Goal: Task Accomplishment & Management: Complete application form

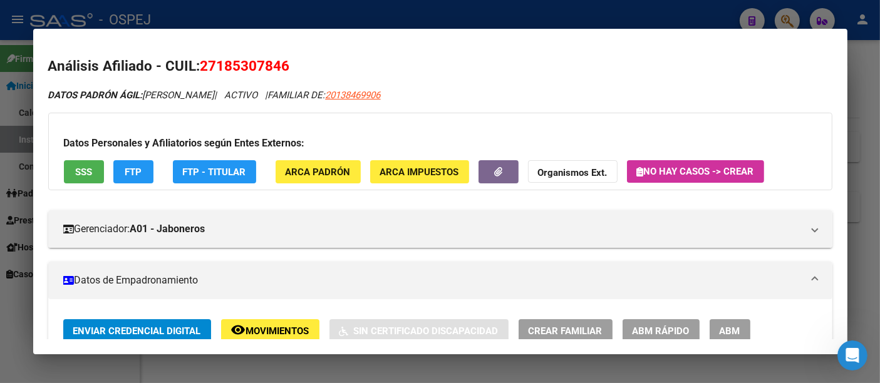
scroll to position [556, 0]
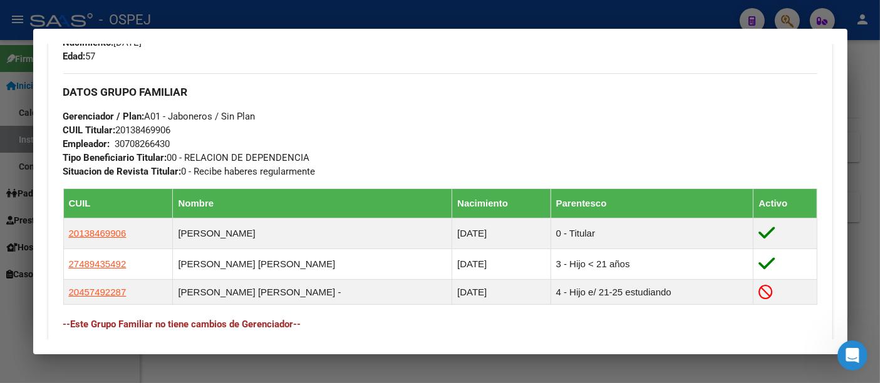
drag, startPoint x: 0, startPoint y: 0, endPoint x: 295, endPoint y: 15, distance: 295.5
click at [295, 15] on div at bounding box center [440, 191] width 880 height 383
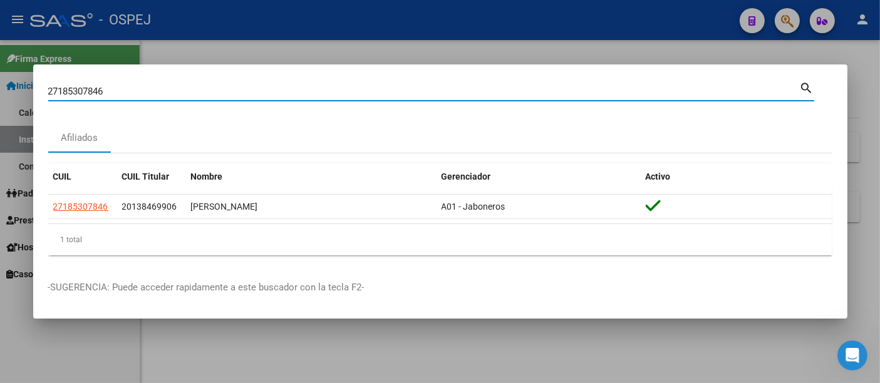
click at [128, 86] on input "27185307846" at bounding box center [424, 91] width 752 height 11
type input "2"
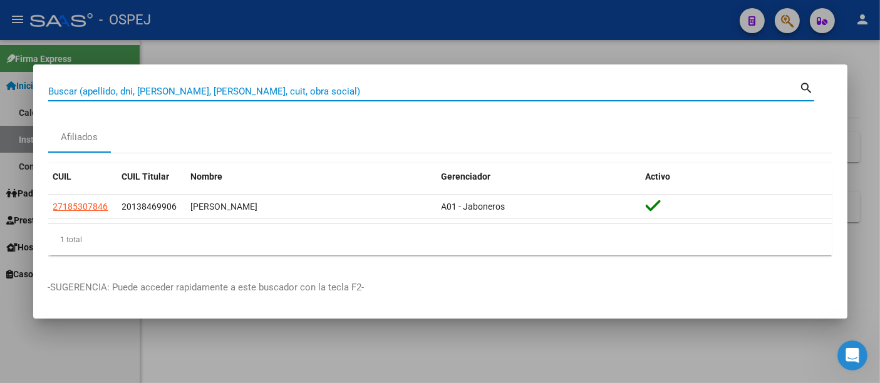
paste input "Envíe su N° de CUIL. Esto facilitará su atención."
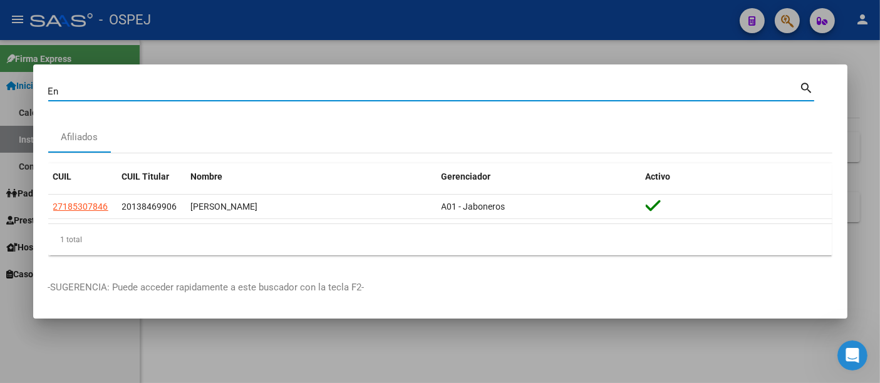
type input "E"
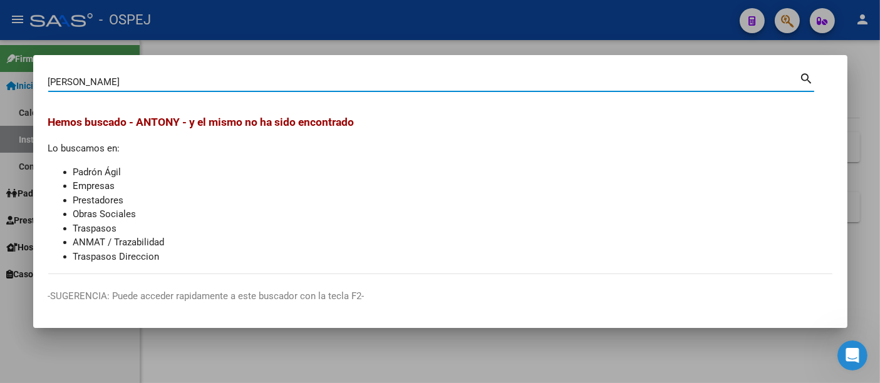
click at [363, 81] on input "[PERSON_NAME]" at bounding box center [424, 81] width 752 height 11
type input "A"
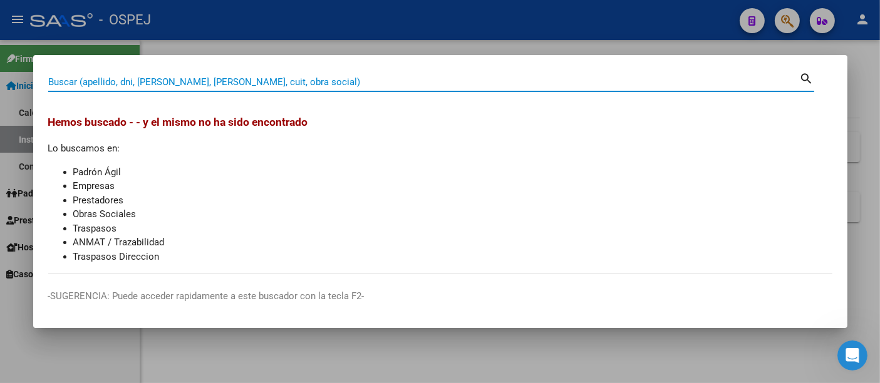
paste input "70243034"
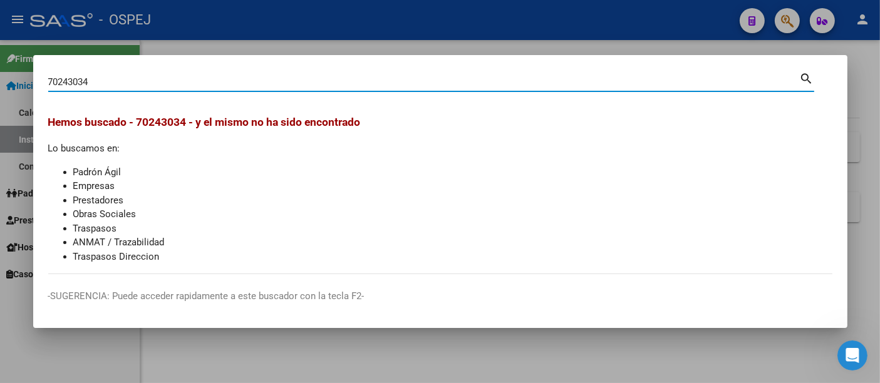
type input "70243034"
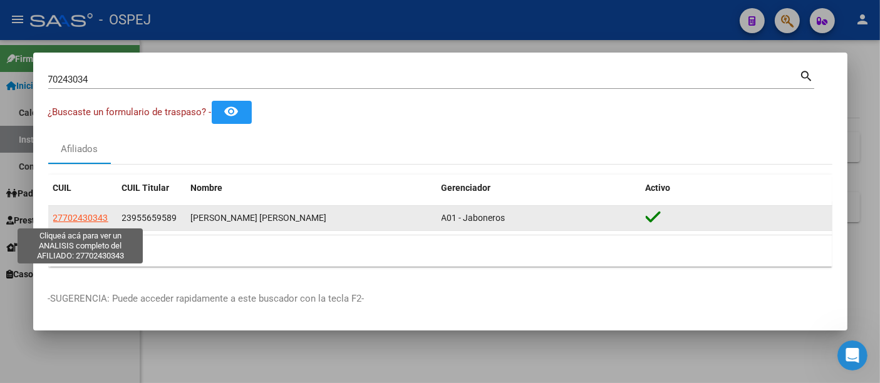
click at [82, 214] on span "27702430343" at bounding box center [80, 218] width 55 height 10
type textarea "27702430343"
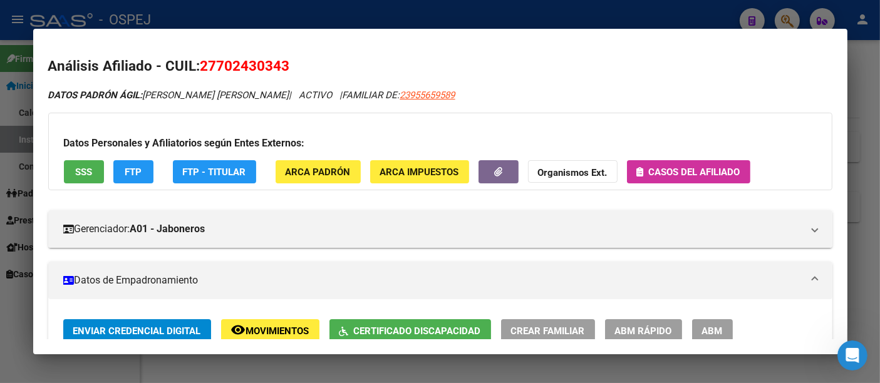
click at [683, 170] on span "Casos del afiliado" at bounding box center [694, 172] width 91 height 11
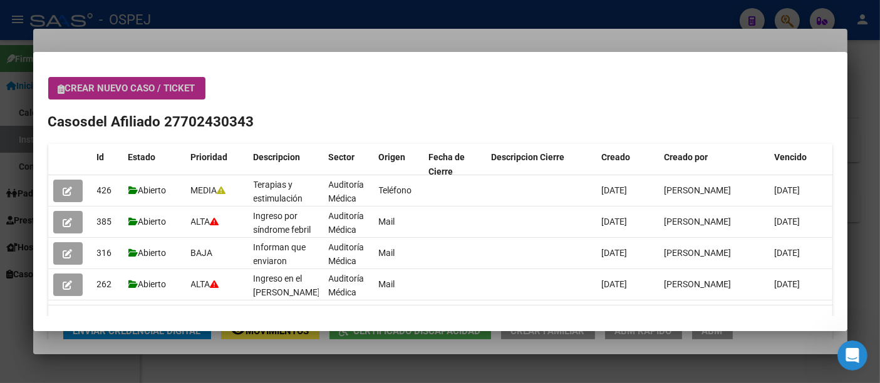
click at [148, 92] on span "Crear nuevo caso / ticket" at bounding box center [126, 88] width 137 height 11
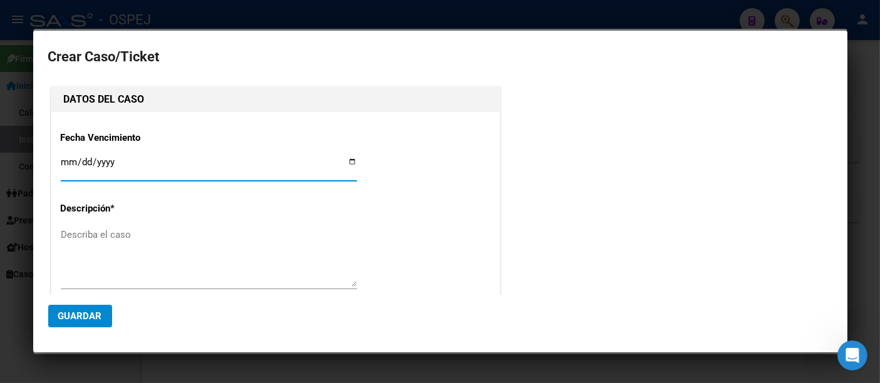
type input "[PERSON_NAME] [PERSON_NAME]"
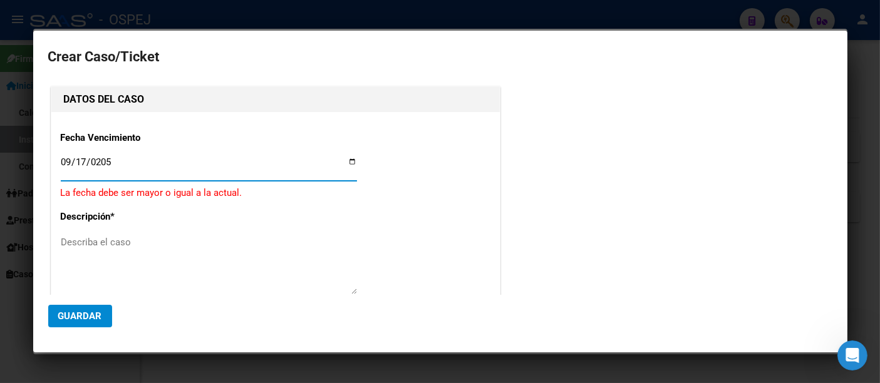
type input "[DATE]"
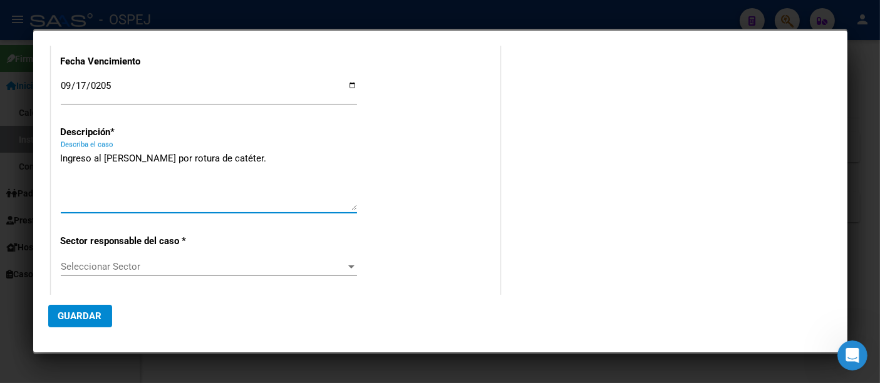
scroll to position [139, 0]
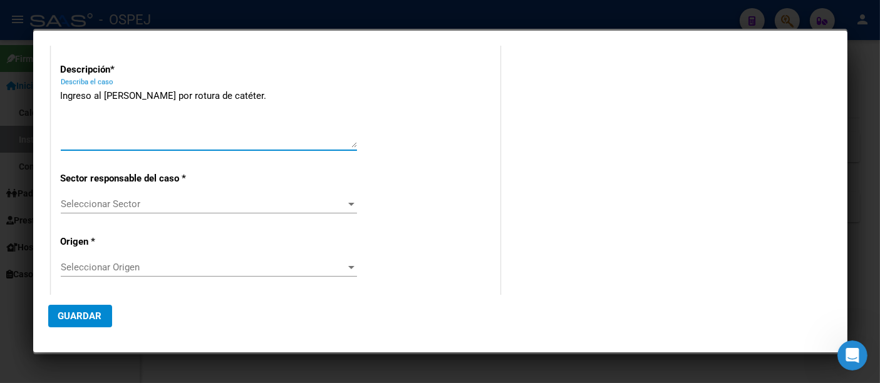
type textarea "Ingreso al [PERSON_NAME] por rotura de catéter."
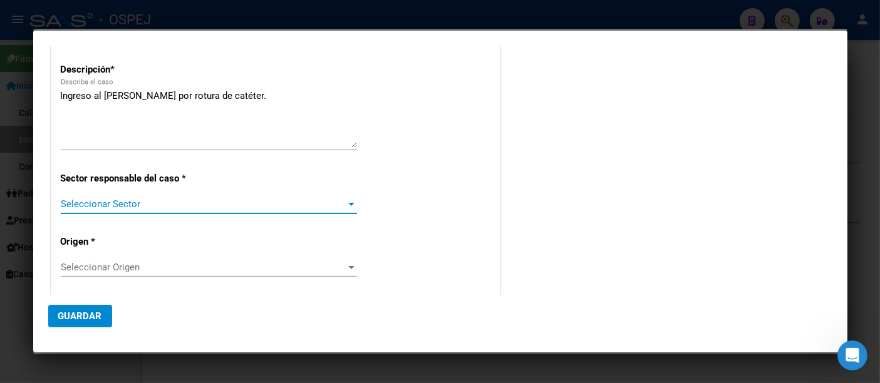
click at [124, 200] on span "Seleccionar Sector" at bounding box center [203, 204] width 285 height 11
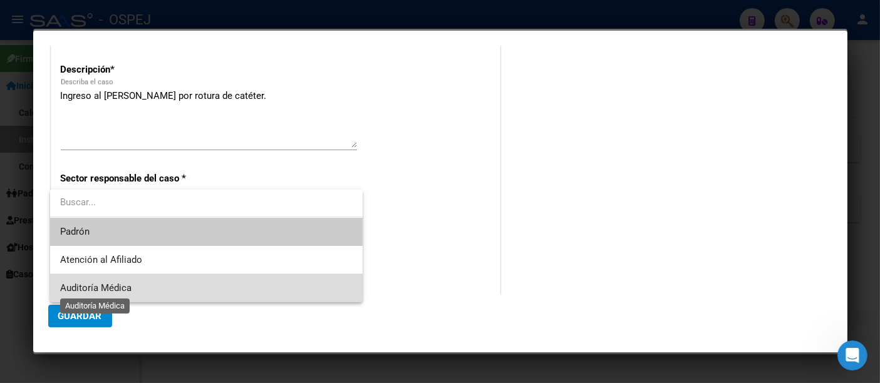
click at [104, 285] on span "Auditoría Médica" at bounding box center [95, 288] width 71 height 11
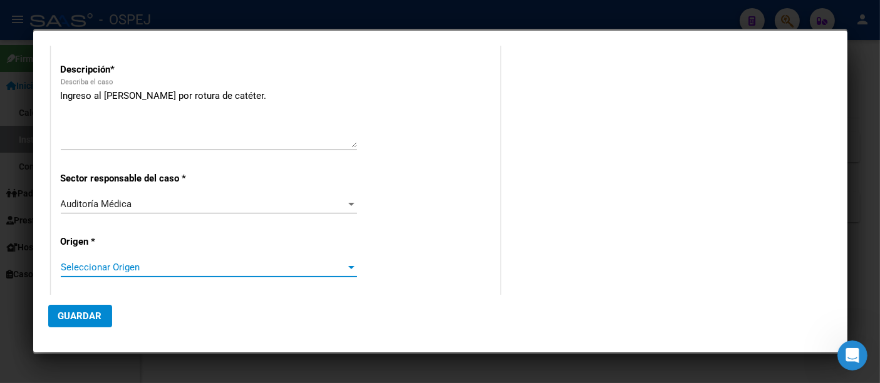
click at [105, 268] on span "Seleccionar Origen" at bounding box center [203, 267] width 285 height 11
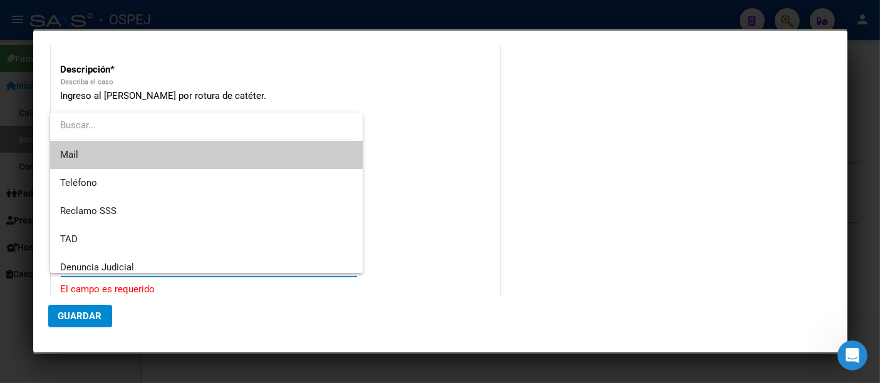
click at [110, 157] on span "Mail" at bounding box center [206, 155] width 293 height 28
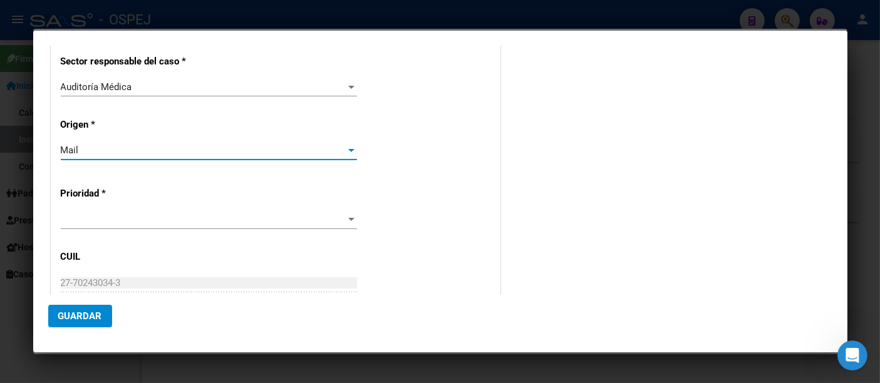
scroll to position [278, 0]
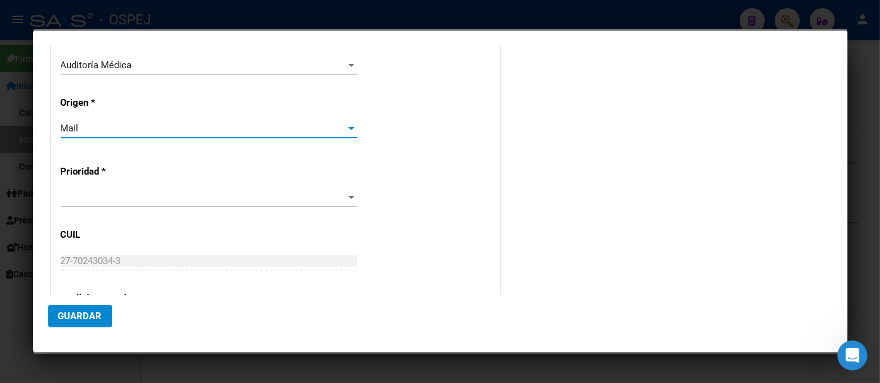
click at [100, 195] on span at bounding box center [203, 197] width 285 height 11
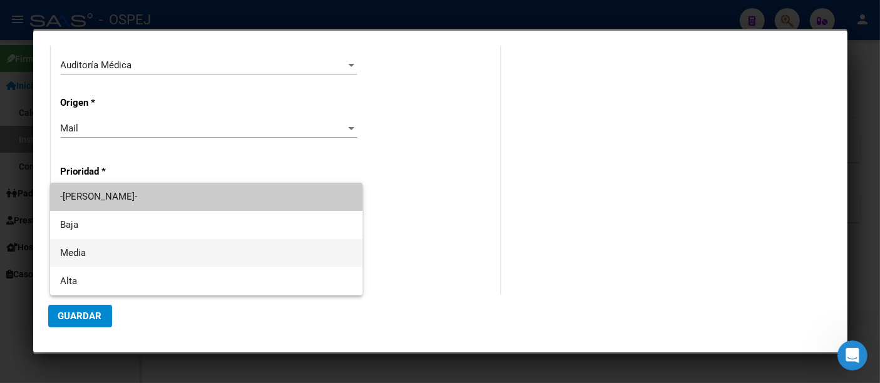
click at [73, 252] on span "Media" at bounding box center [206, 253] width 293 height 28
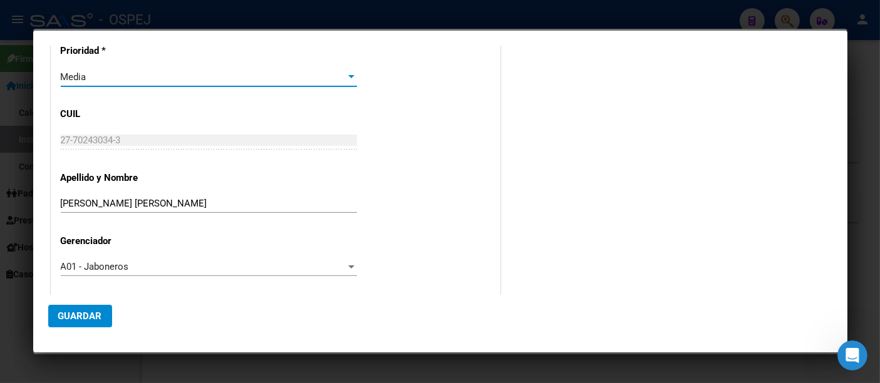
scroll to position [403, 0]
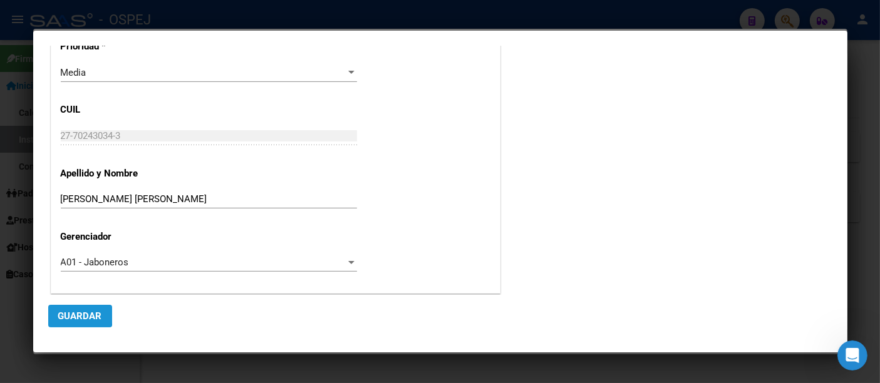
click at [70, 316] on span "Guardar" at bounding box center [80, 316] width 44 height 11
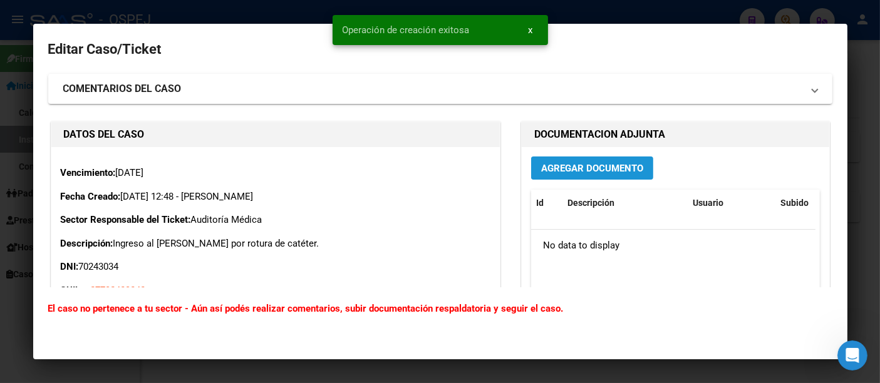
click at [593, 167] on span "Agregar Documento" at bounding box center [592, 168] width 102 height 11
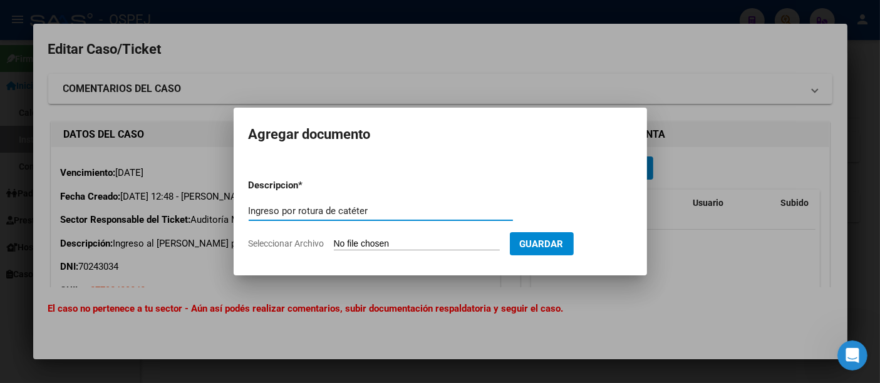
type input "Ingreso por rotura de catéter"
click at [414, 247] on input "Seleccionar Archivo" at bounding box center [417, 245] width 166 height 12
click at [394, 246] on input "Seleccionar Archivo" at bounding box center [417, 245] width 166 height 12
type input "C:\fakepath\Ingreso.pdf"
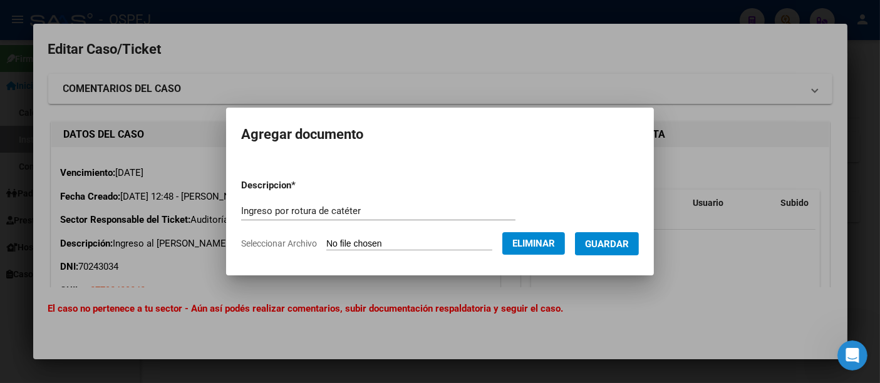
click at [624, 241] on span "Guardar" at bounding box center [607, 244] width 44 height 11
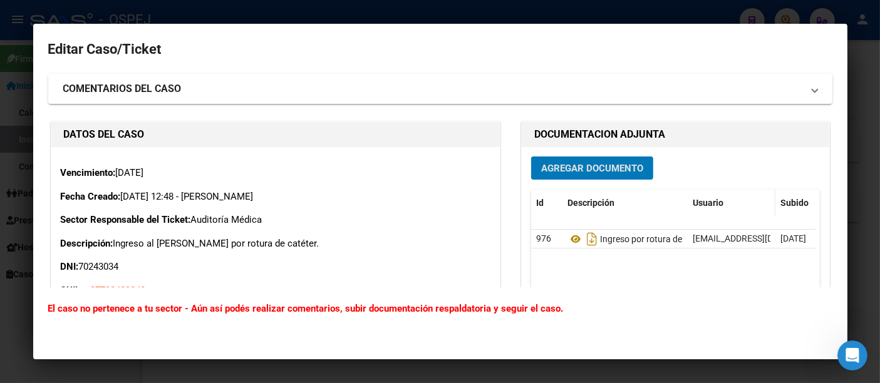
scroll to position [70, 0]
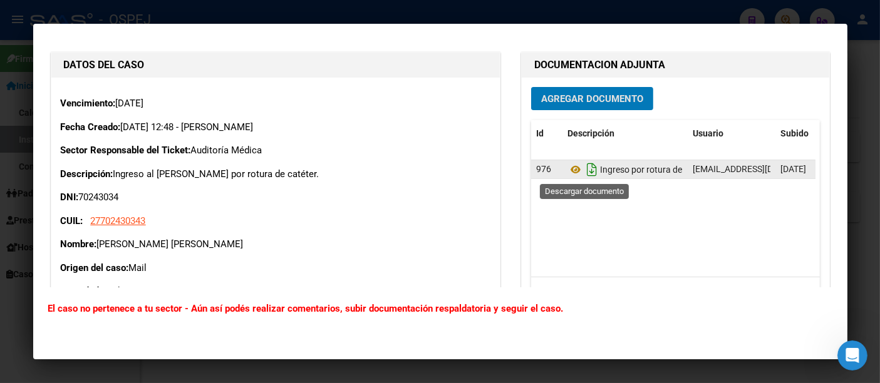
click at [585, 169] on icon "Descargar documento" at bounding box center [592, 170] width 16 height 20
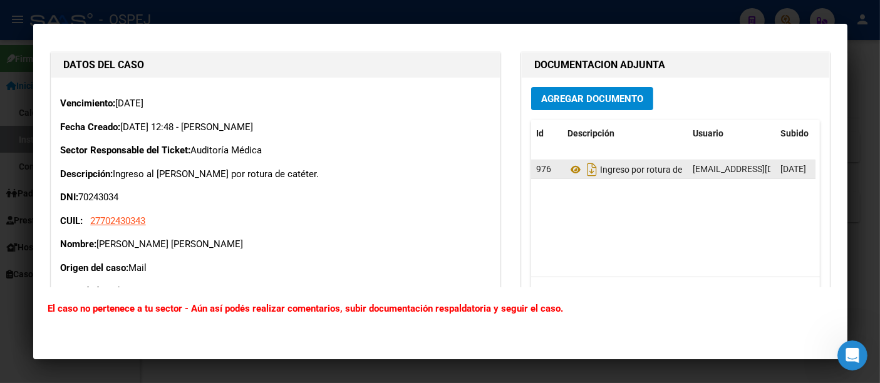
click at [470, 8] on div at bounding box center [440, 191] width 880 height 383
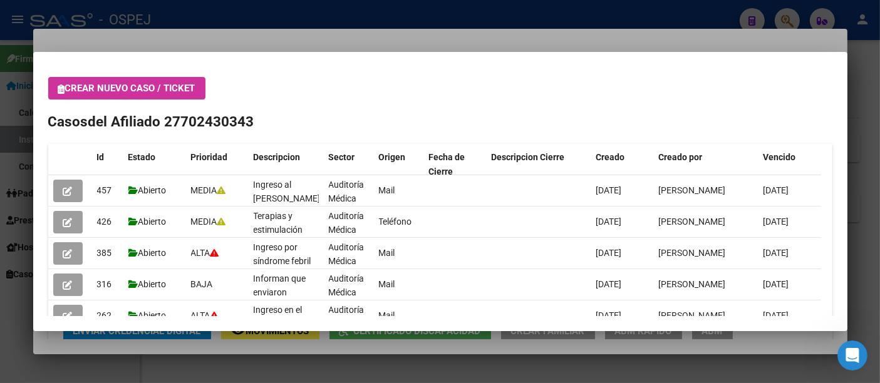
click at [420, 14] on div at bounding box center [440, 191] width 880 height 383
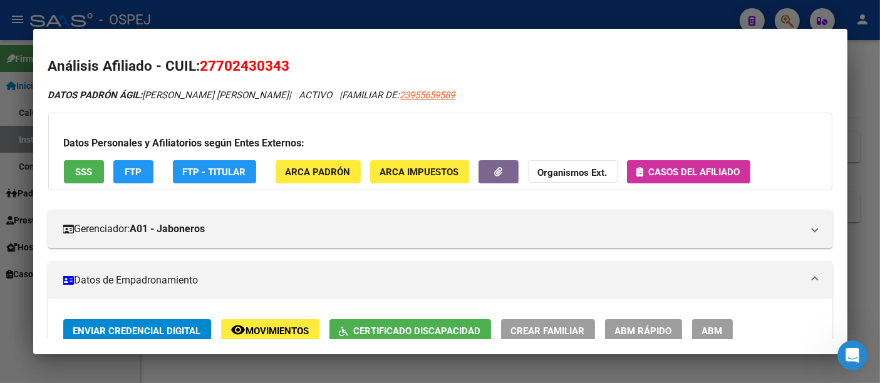
click at [367, 15] on div at bounding box center [440, 191] width 880 height 383
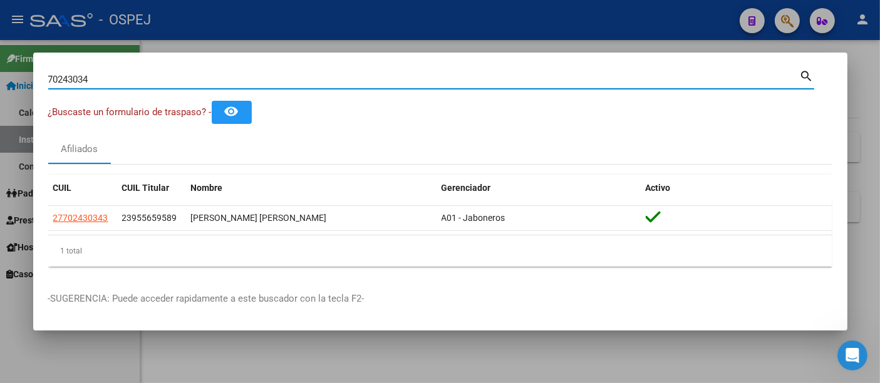
click at [286, 78] on input "70243034" at bounding box center [424, 79] width 752 height 11
type input "7"
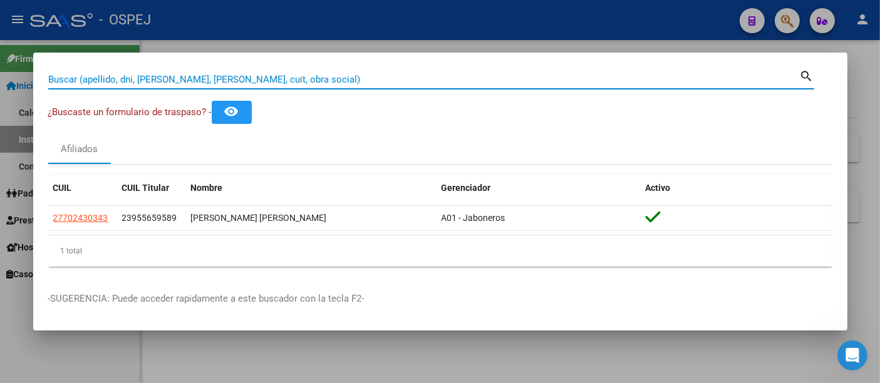
paste input "27-29076672-4"
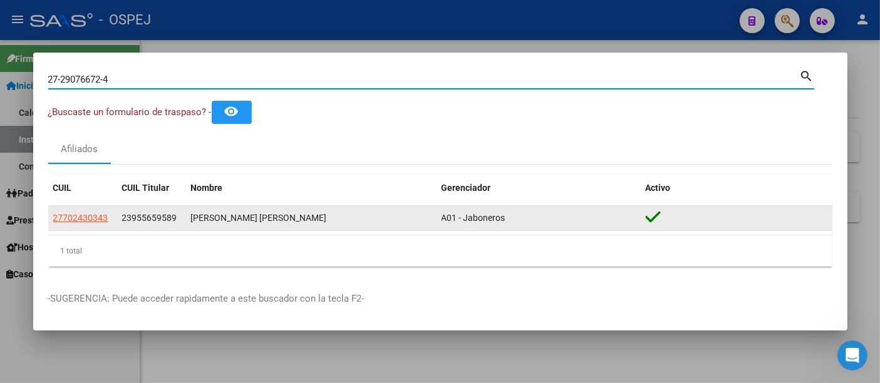
type input "27290766724"
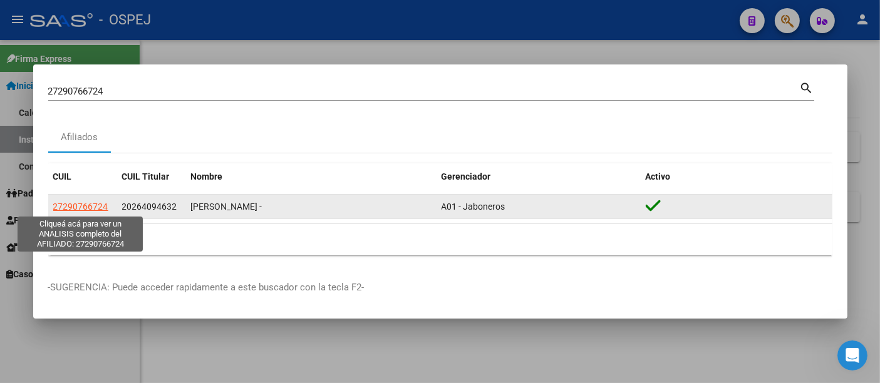
click at [86, 203] on span "27290766724" at bounding box center [80, 207] width 55 height 10
type textarea "27290766724"
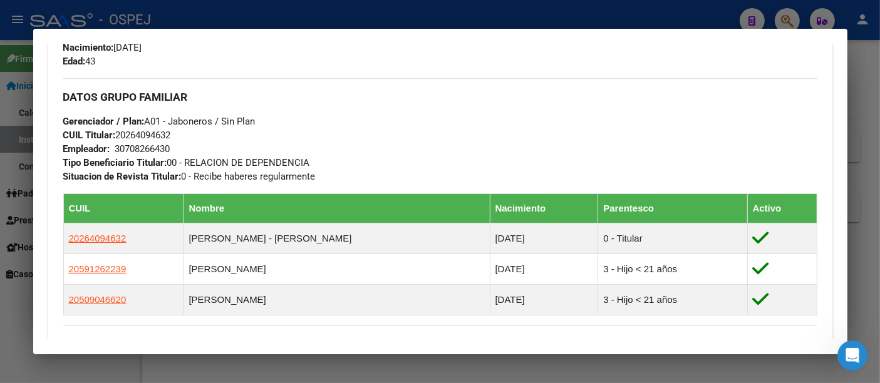
scroll to position [627, 0]
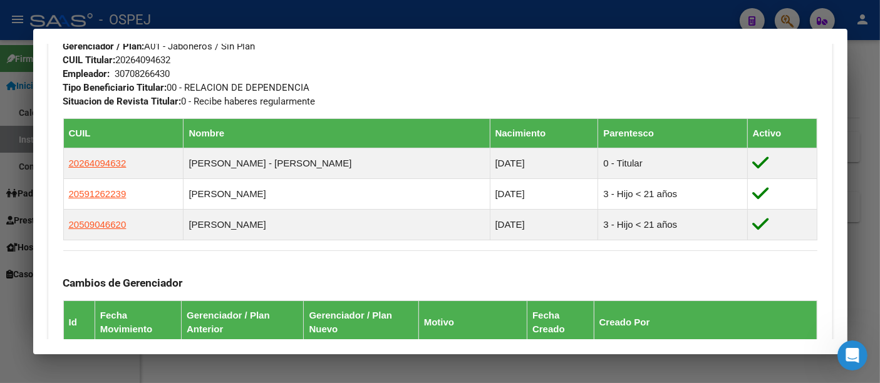
click at [387, 21] on div at bounding box center [440, 191] width 880 height 383
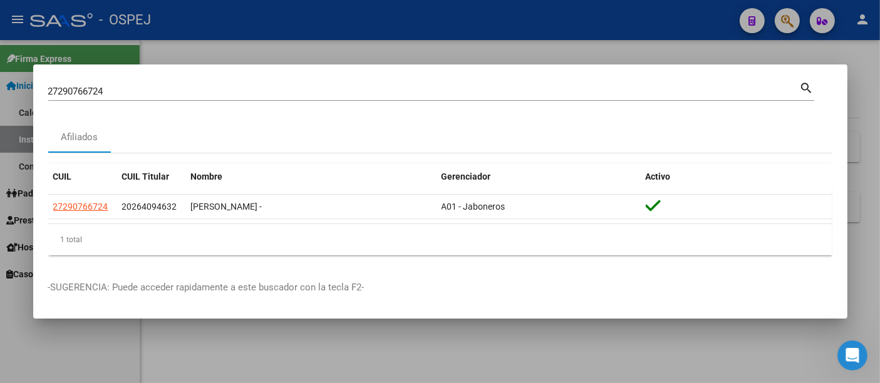
click at [315, 85] on div "27290766724 Buscar (apellido, dni, cuil, [PERSON_NAME], cuit, obra social)" at bounding box center [424, 91] width 752 height 19
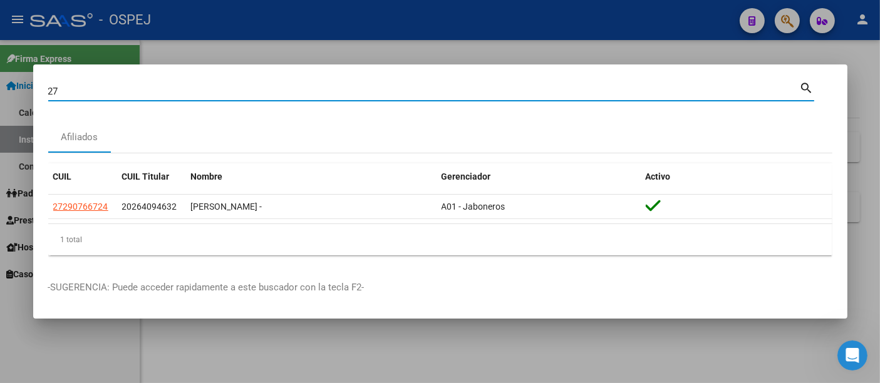
type input "2"
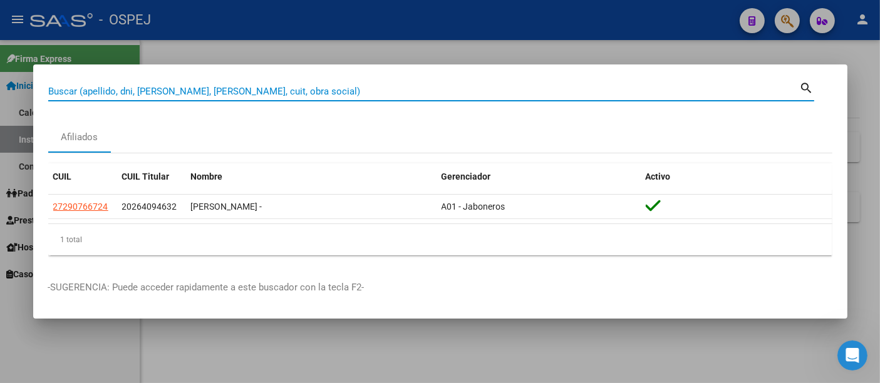
paste input "20-37699280-3"
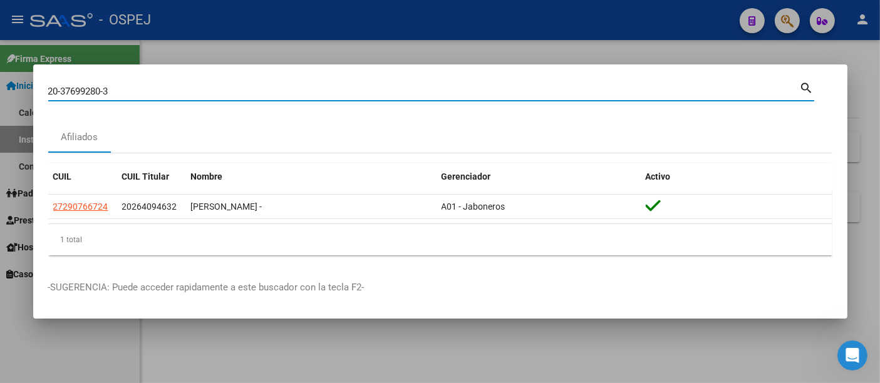
type input "20376992803"
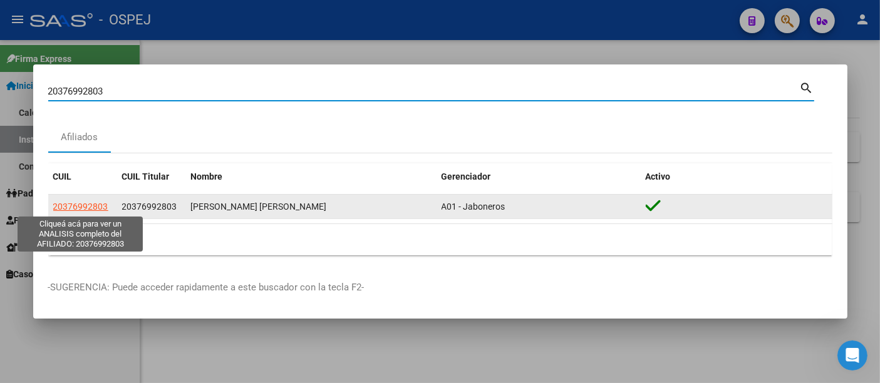
click at [75, 206] on span "20376992803" at bounding box center [80, 207] width 55 height 10
type textarea "20376992803"
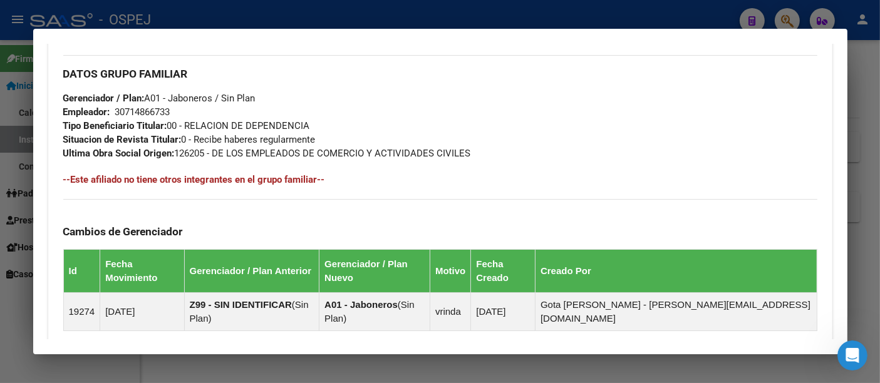
scroll to position [732, 0]
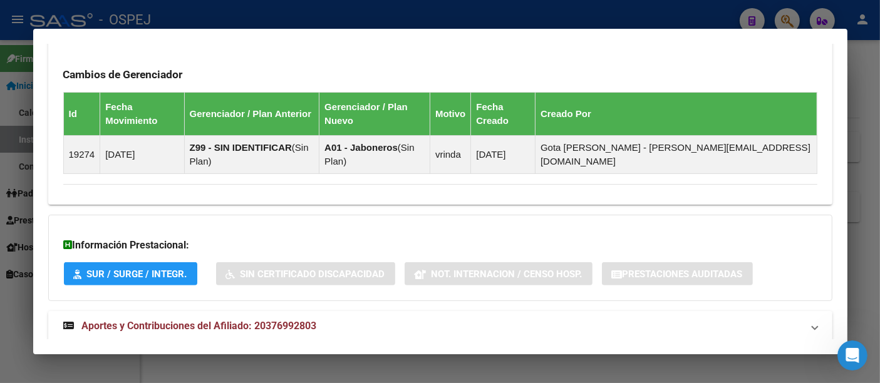
click at [331, 23] on div at bounding box center [440, 191] width 880 height 383
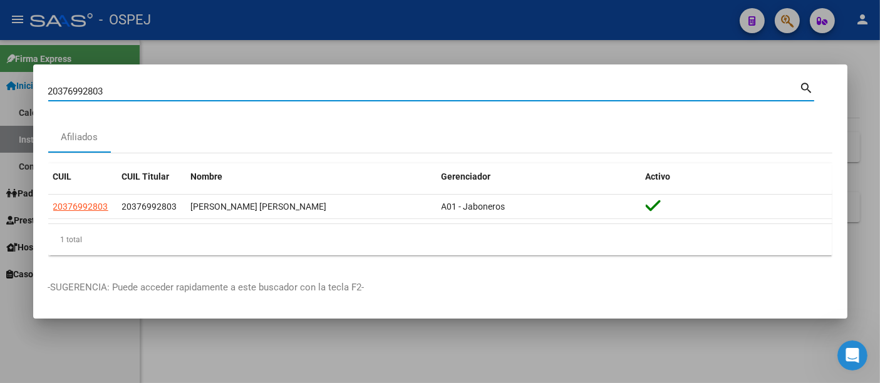
click at [264, 90] on input "20376992803" at bounding box center [424, 91] width 752 height 11
type input "2"
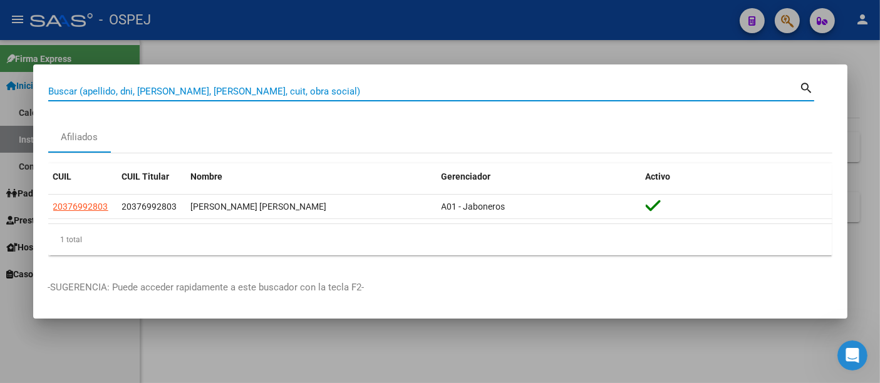
paste input "20-37699280-3"
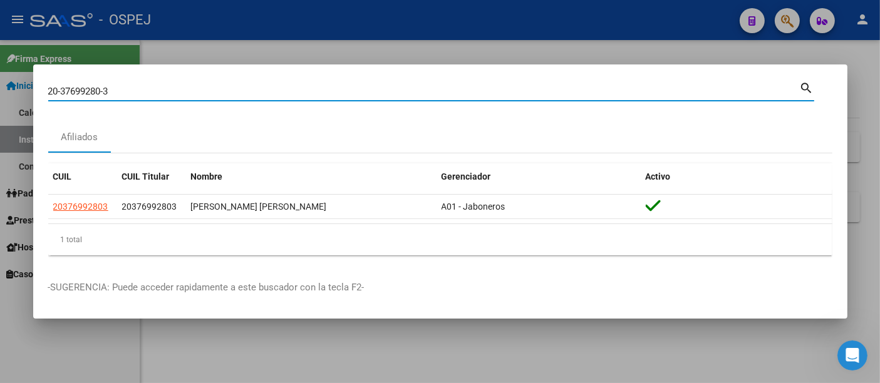
type input "20376992803"
